Goal: Information Seeking & Learning: Learn about a topic

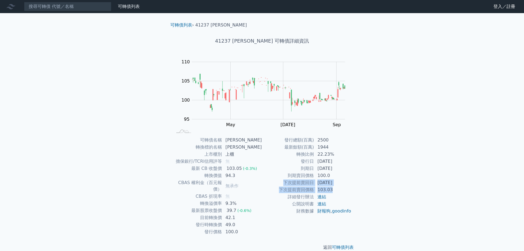
click at [281, 182] on tbody "發行總額(百萬) 2500 最新餘額(百萬) 1944 轉換比例 22.23% 發行日 2023-04-27 到期日 2028-04-27 到期賣回價格 10…" at bounding box center [307, 176] width 90 height 78
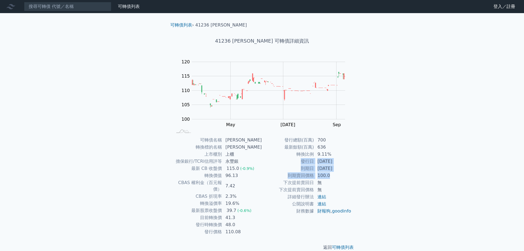
drag, startPoint x: 328, startPoint y: 155, endPoint x: 359, endPoint y: 178, distance: 38.4
click at [359, 178] on div "可轉債列表 › 41236 [PERSON_NAME] 41236 [PERSON_NAME] 可轉債詳細資訊 Zoom Out 104 100 102 10…" at bounding box center [262, 136] width 210 height 246
drag, startPoint x: 345, startPoint y: 177, endPoint x: 343, endPoint y: 161, distance: 16.7
click at [343, 161] on tbody "發行總額(百萬) 700 最新餘額(百萬) 636 轉換比例 9.11% 發行日 [DATE] 到期日 [DATE] 到期賣回價格 100.0 下次提前賣回日…" at bounding box center [307, 176] width 90 height 78
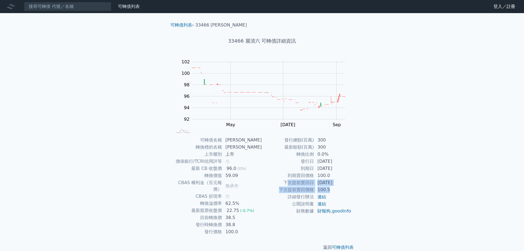
drag, startPoint x: 333, startPoint y: 188, endPoint x: 290, endPoint y: 182, distance: 43.3
click at [290, 182] on tbody "發行總額(百萬) 300 最新餘額(百萬) 300 轉換比例 0.0% 發行日 [DATE] 到期日 [DATE] 到期賣回價格 100.0 下次提前賣回日 …" at bounding box center [307, 176] width 90 height 78
drag, startPoint x: 246, startPoint y: 177, endPoint x: 205, endPoint y: 175, distance: 41.8
click at [205, 175] on tr "轉換價值 59.09" at bounding box center [218, 175] width 90 height 7
drag, startPoint x: 237, startPoint y: 209, endPoint x: 190, endPoint y: 201, distance: 47.7
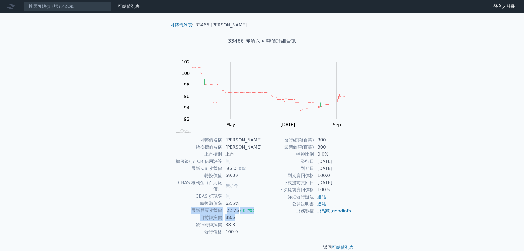
click at [190, 201] on tbody "可轉債名稱 麗清六 轉換標的名稱 麗清 上市櫃別 上市 擔保銀行/TCRI信用評等 無 最新 CB 收盤價 96.0 (0%) 轉換價值 59.09 CBAS…" at bounding box center [218, 186] width 90 height 99
click at [408, 176] on div "可轉債列表 財務數據 可轉債列表 財務數據 登入／註冊 登入／註冊 可轉債列表 › 33466 麗清六 33466 麗清六 可轉債詳細資訊 Zoom Out …" at bounding box center [262, 129] width 524 height 259
